Goal: Information Seeking & Learning: Learn about a topic

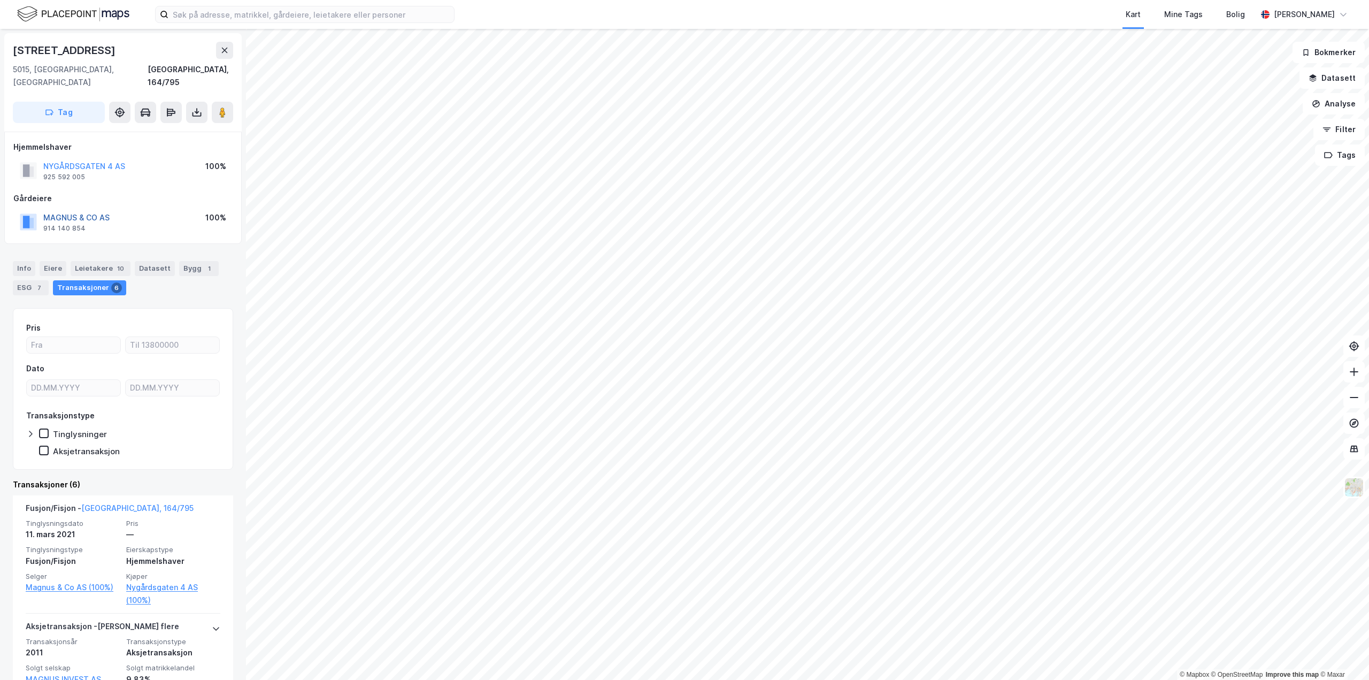
click at [0, 0] on button "MAGNUS & CO AS" at bounding box center [0, 0] width 0 height 0
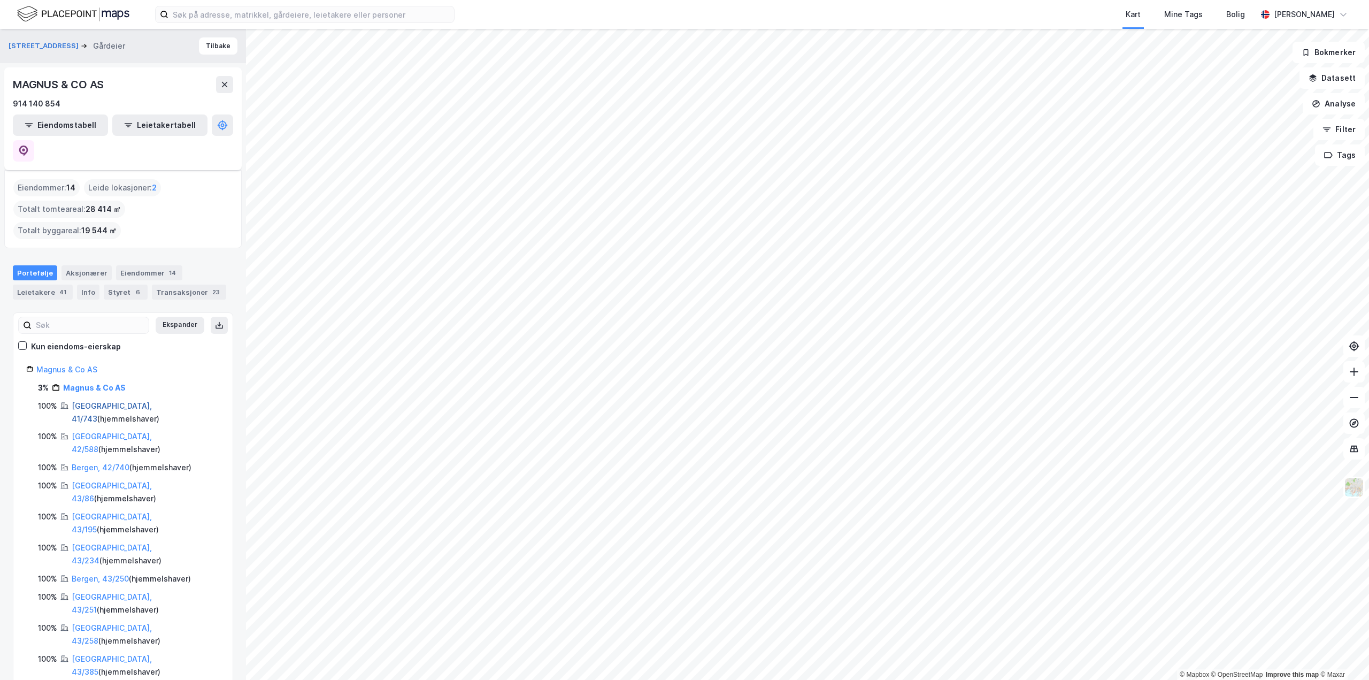
scroll to position [107, 0]
